Goal: Find specific page/section: Find specific page/section

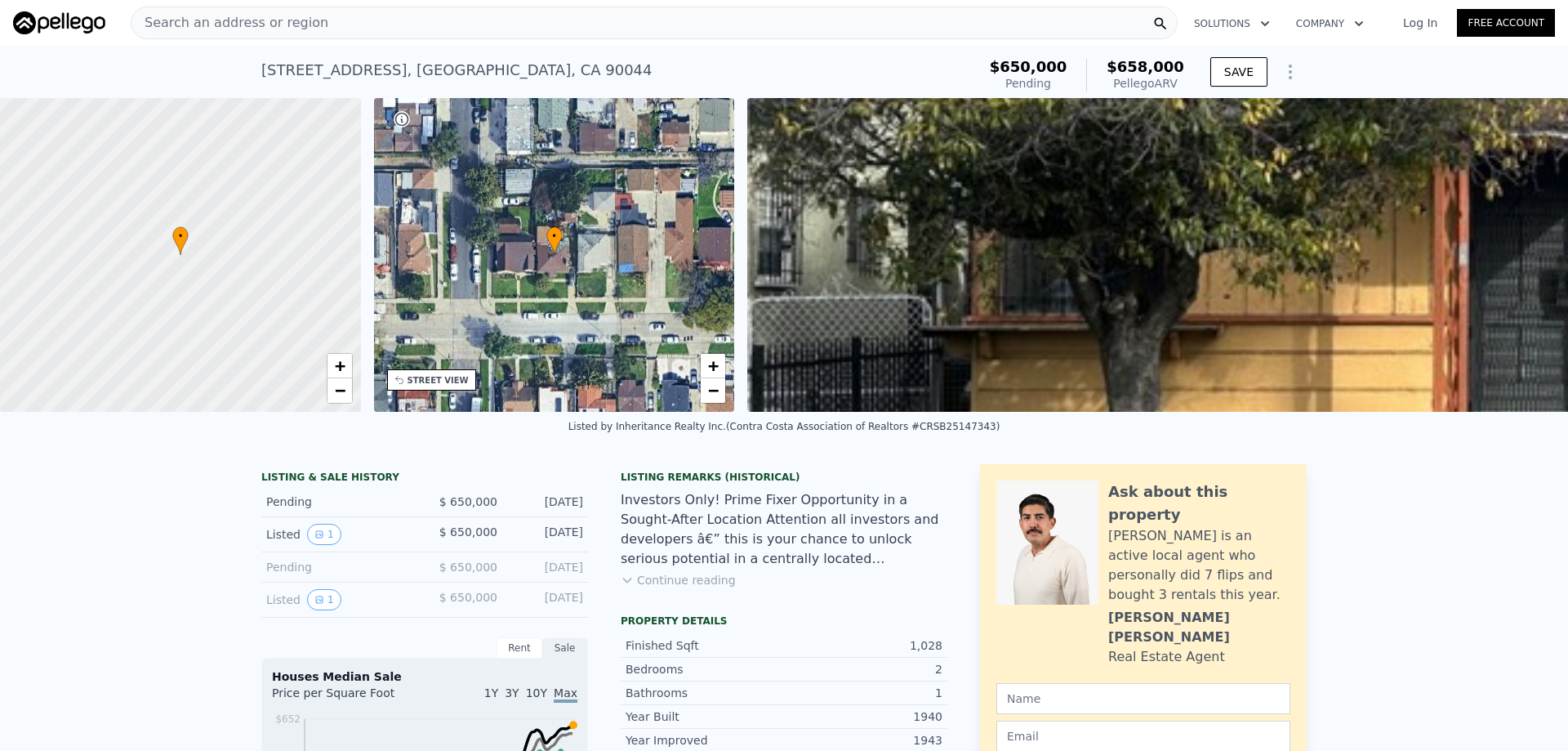
click at [199, 14] on span "Search an address or region" at bounding box center [230, 22] width 197 height 20
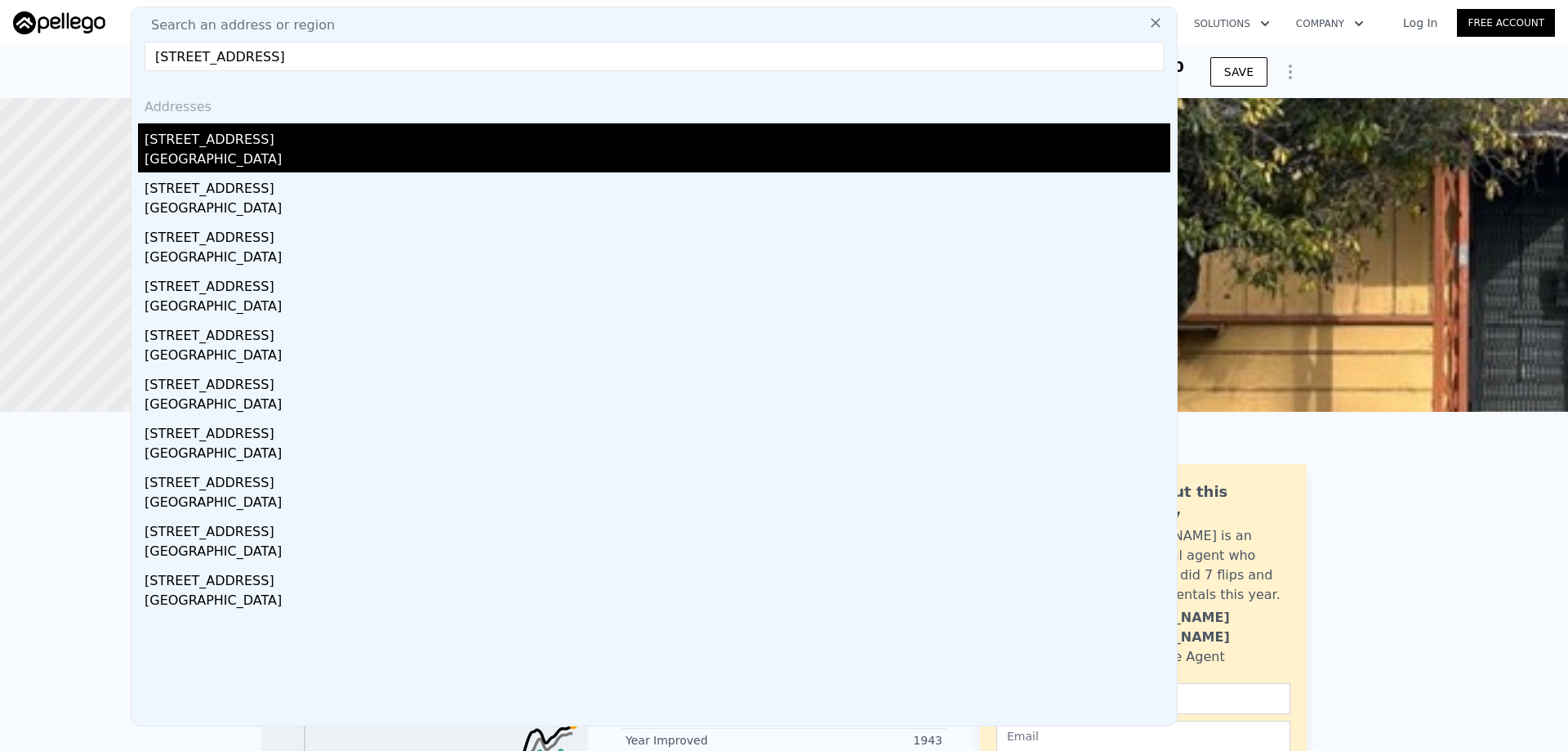
type input "[STREET_ADDRESS]"
click at [281, 160] on div "[GEOGRAPHIC_DATA]" at bounding box center [657, 161] width 1025 height 22
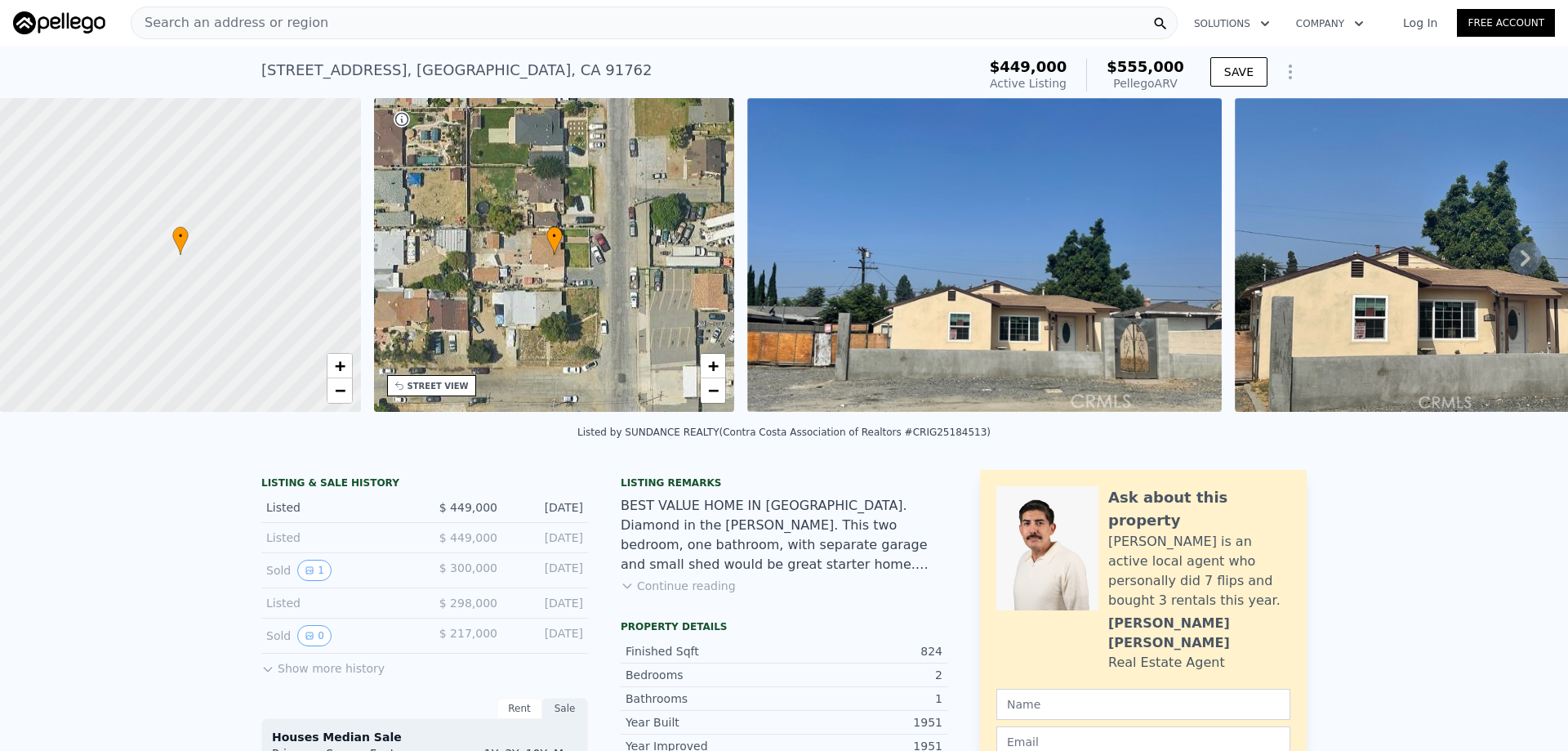
click at [525, 248] on div "• + −" at bounding box center [555, 255] width 361 height 314
click at [716, 364] on span "+" at bounding box center [713, 365] width 10 height 21
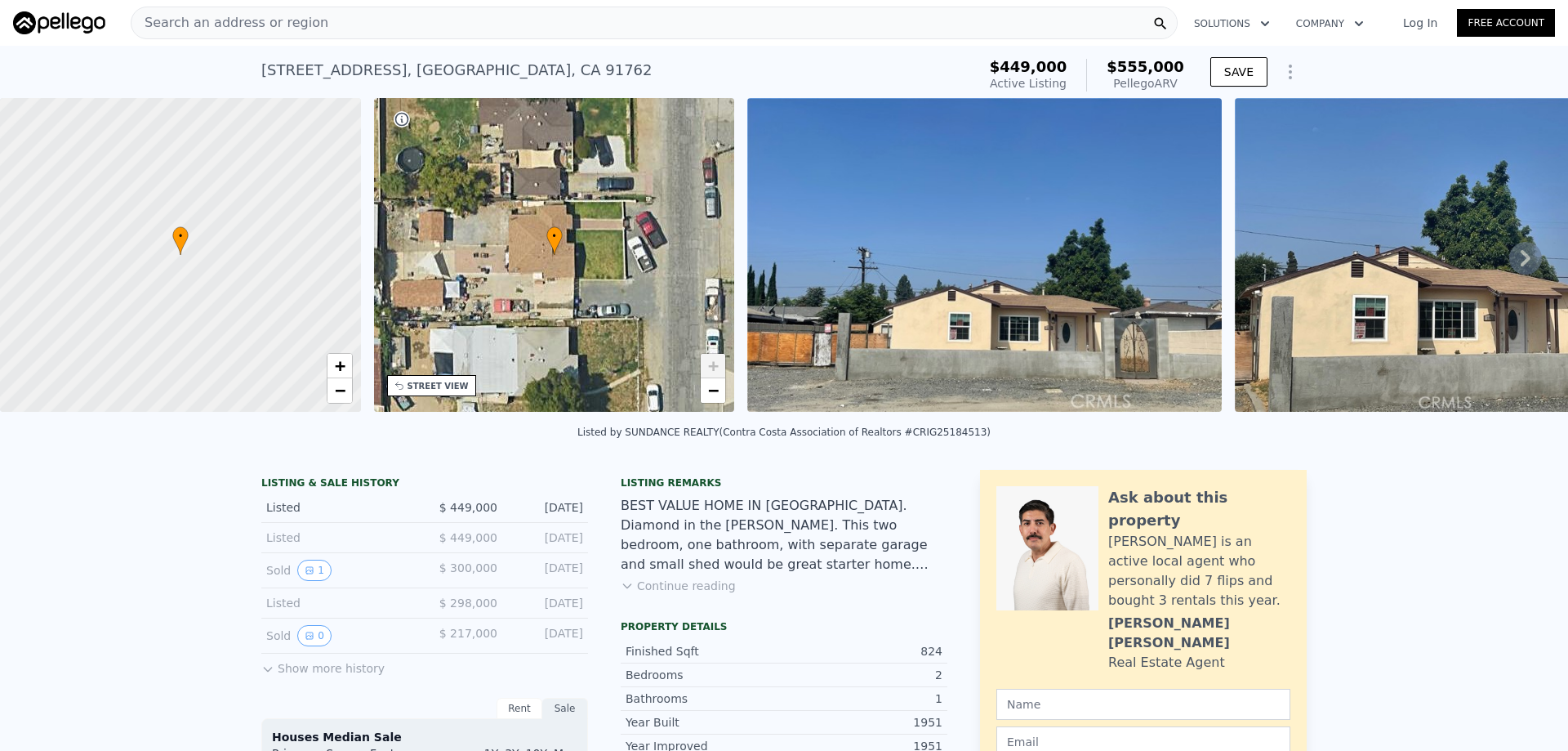
click at [716, 364] on span "+" at bounding box center [713, 365] width 10 height 21
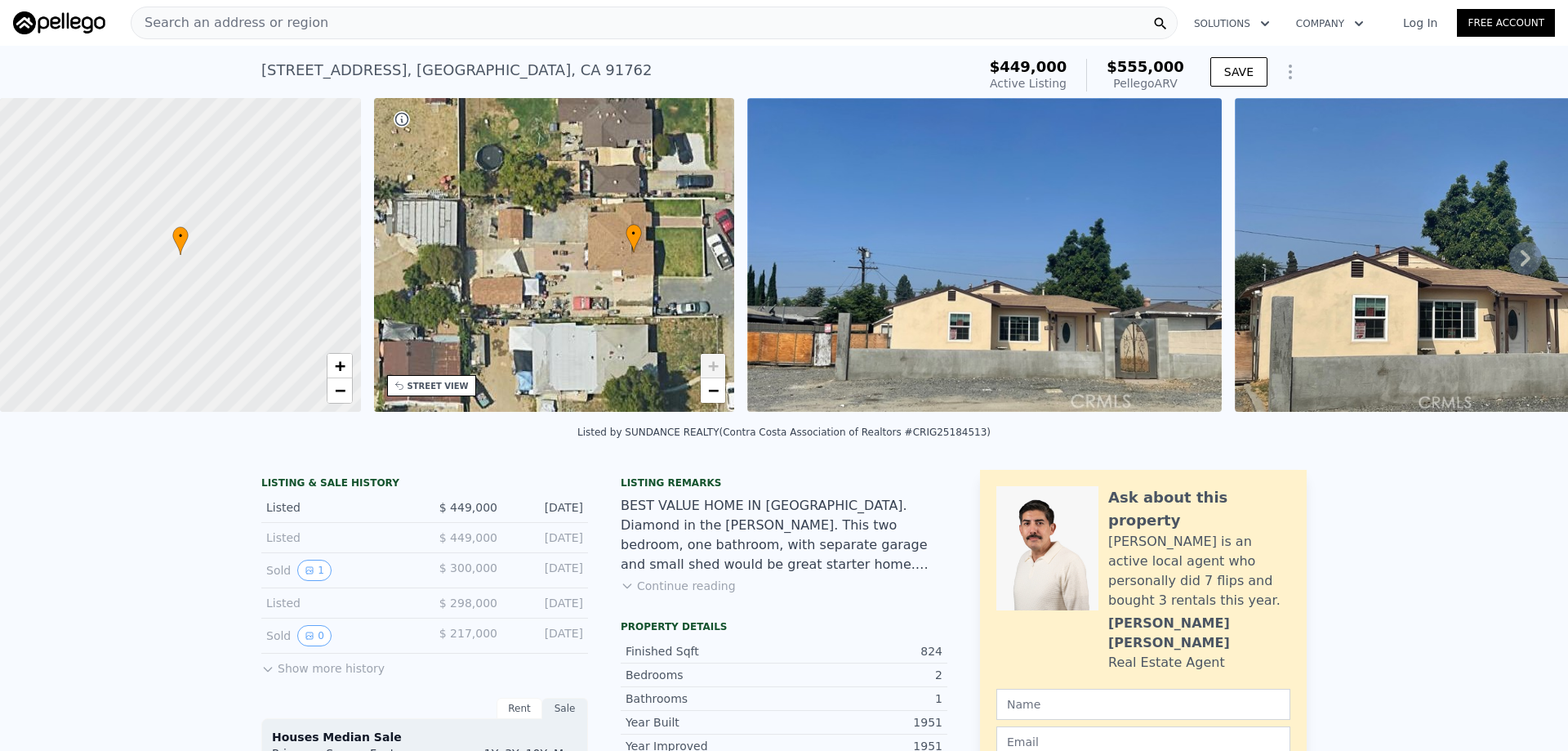
drag, startPoint x: 661, startPoint y: 290, endPoint x: 699, endPoint y: 288, distance: 38.1
click at [699, 288] on div "• + −" at bounding box center [555, 255] width 361 height 314
click at [712, 368] on span "+" at bounding box center [713, 365] width 10 height 21
